Goal: Task Accomplishment & Management: Manage account settings

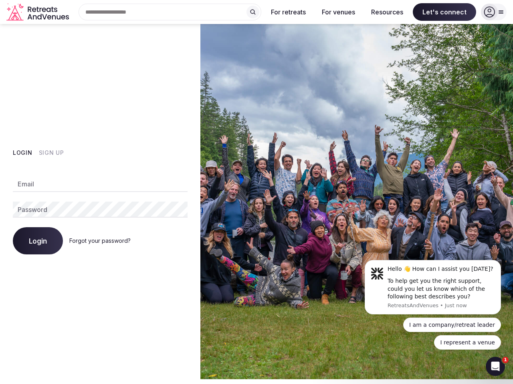
click at [256, 192] on img at bounding box center [356, 202] width 312 height 356
click at [170, 12] on div "Search Popular Destinations [GEOGRAPHIC_DATA], [GEOGRAPHIC_DATA] [GEOGRAPHIC_DA…" at bounding box center [166, 12] width 189 height 17
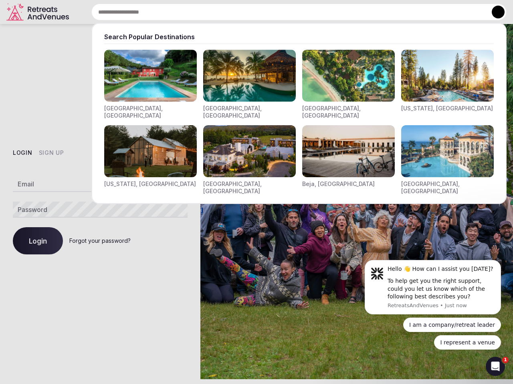
click at [253, 12] on input "text" at bounding box center [298, 12] width 415 height 17
click at [288, 12] on input "text" at bounding box center [298, 12] width 415 height 17
click at [338, 12] on input "text" at bounding box center [298, 12] width 415 height 17
click at [387, 12] on input "text" at bounding box center [298, 12] width 415 height 17
click at [444, 12] on input "text" at bounding box center [298, 12] width 415 height 17
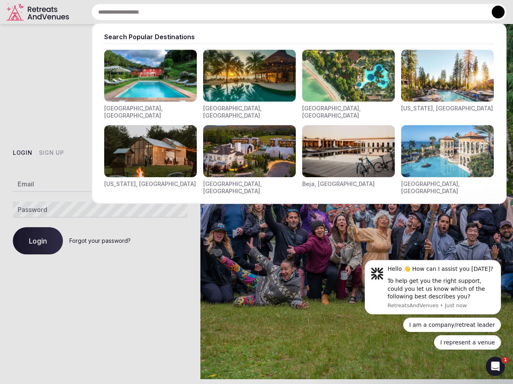
click at [493, 12] on button at bounding box center [497, 12] width 13 height 13
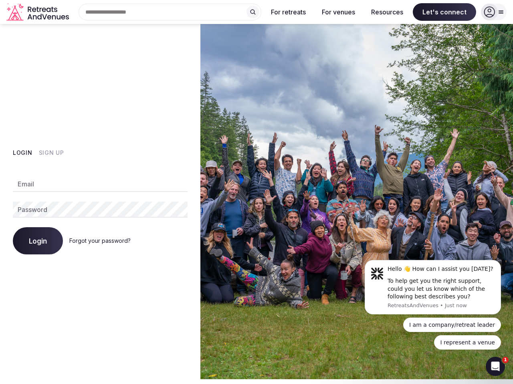
click at [22, 153] on button "Login" at bounding box center [23, 153] width 20 height 8
click at [51, 153] on button "Sign Up" at bounding box center [51, 153] width 25 height 8
